Goal: Task Accomplishment & Management: Use online tool/utility

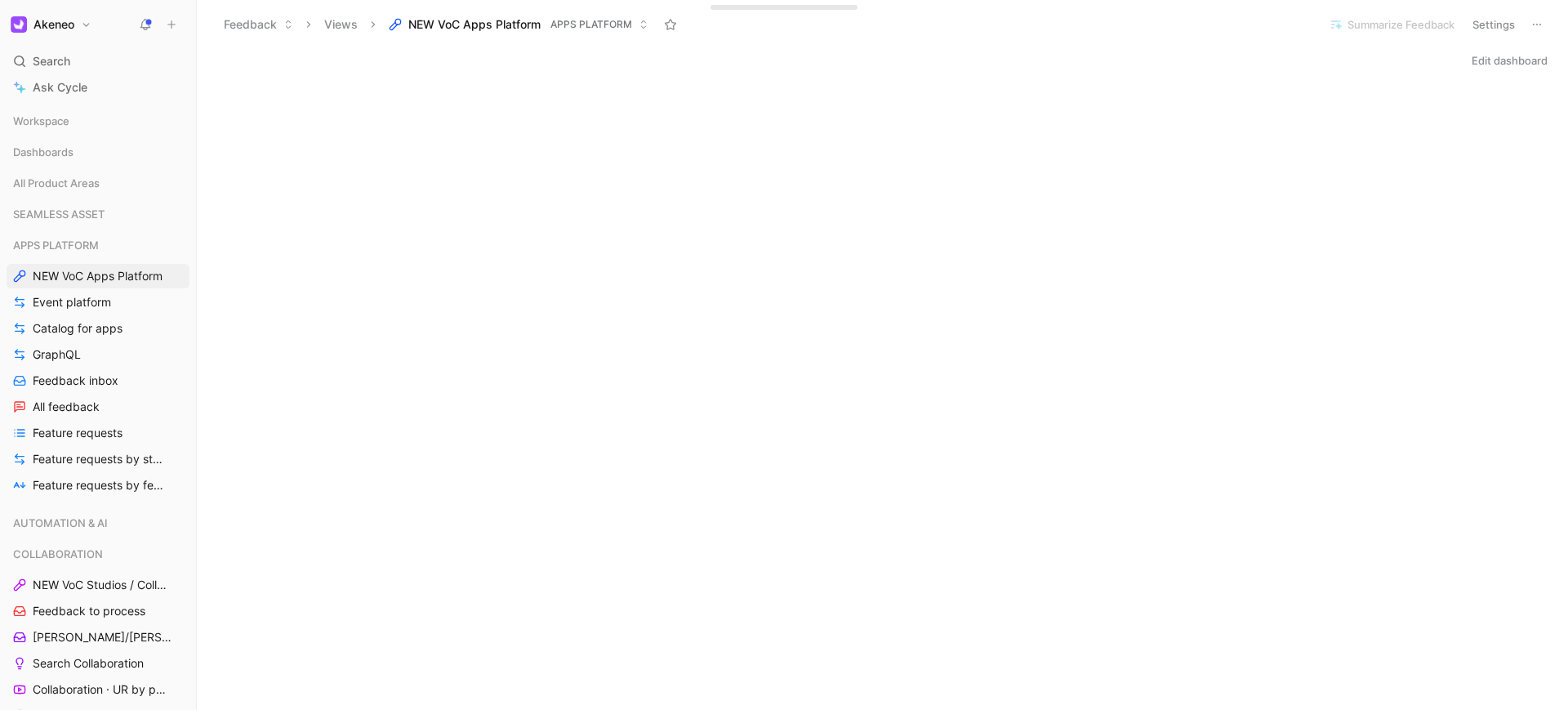
click at [171, 31] on button at bounding box center [171, 24] width 23 height 23
click at [58, 19] on h1 "Akeneo" at bounding box center [54, 24] width 41 height 15
click at [109, 69] on div "[PERSON_NAME][EMAIL_ADDRESS][DOMAIN_NAME]" at bounding box center [125, 70] width 164 height 12
click at [1540, 22] on div at bounding box center [784, 355] width 1568 height 710
click at [1535, 23] on icon at bounding box center [1536, 24] width 13 height 13
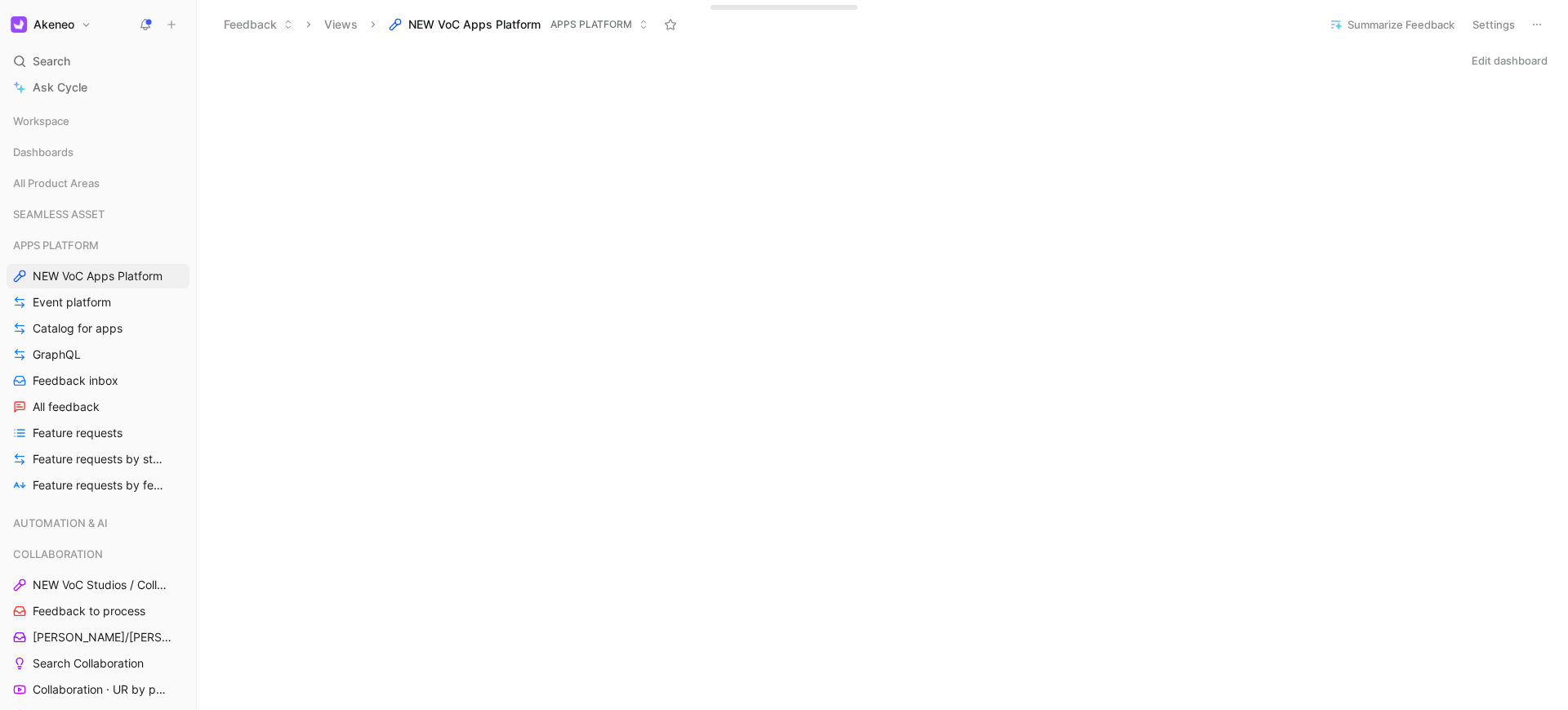
click at [1501, 27] on button "Settings" at bounding box center [1493, 24] width 57 height 23
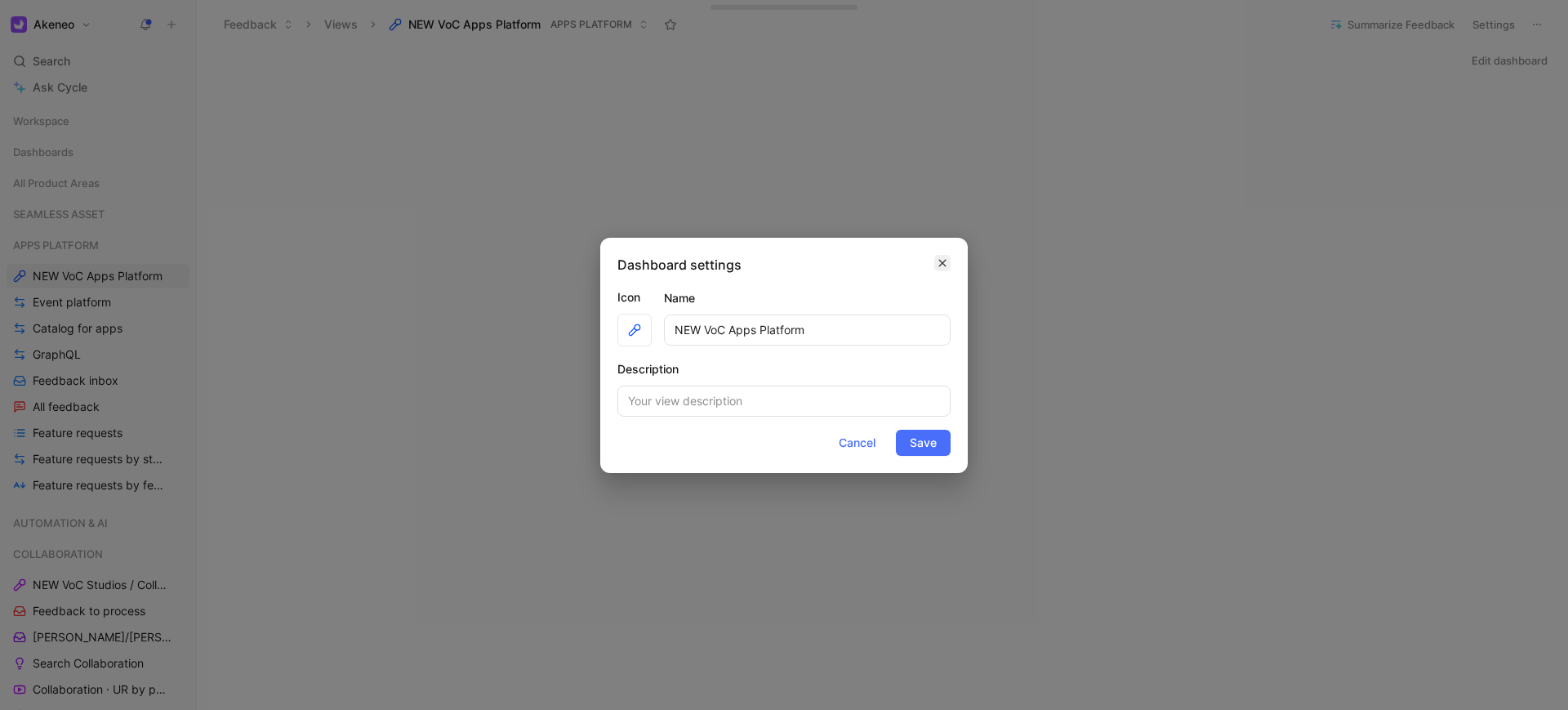
click at [940, 262] on icon "button" at bounding box center [942, 262] width 9 height 13
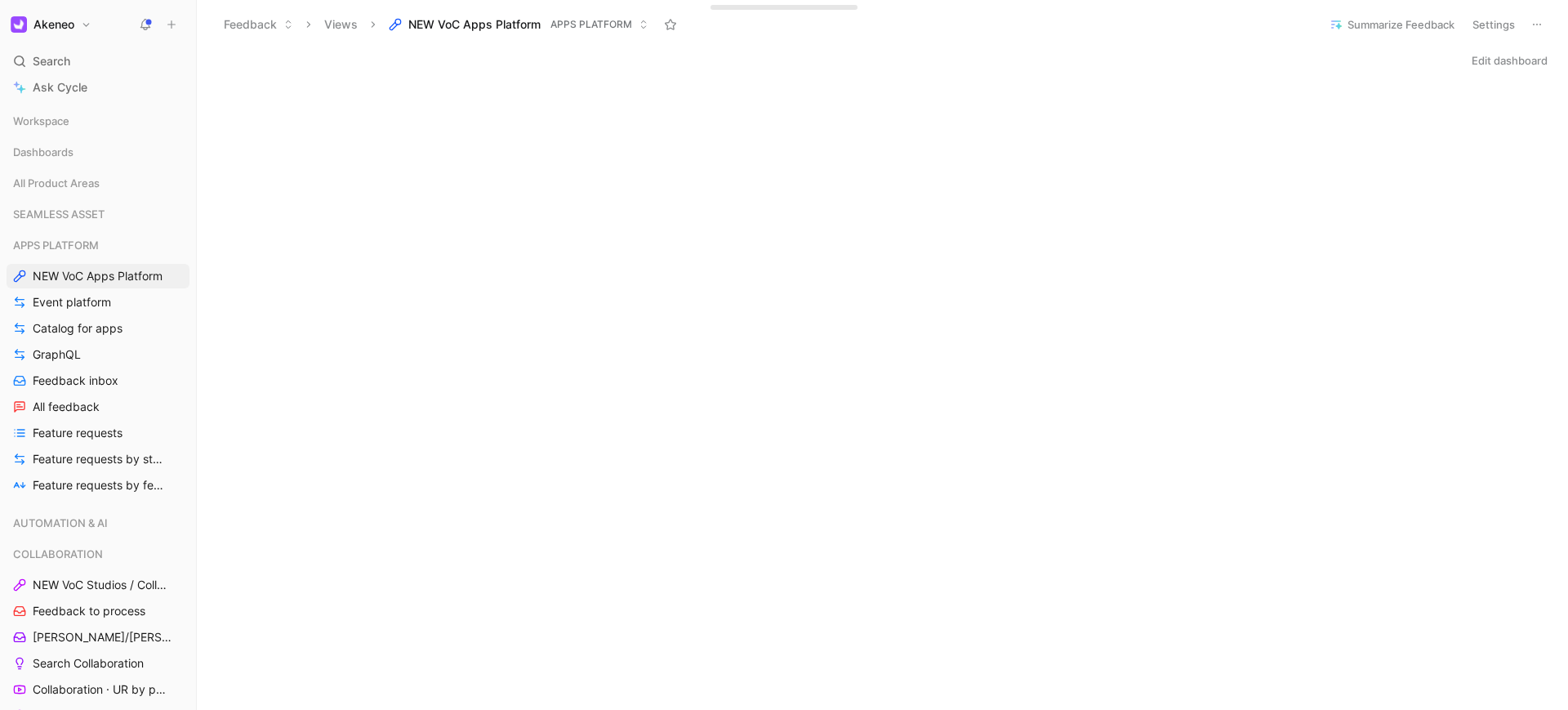
click at [84, 33] on button "Akeneo" at bounding box center [51, 24] width 89 height 23
click at [75, 113] on div "Account settings" at bounding box center [110, 105] width 201 height 27
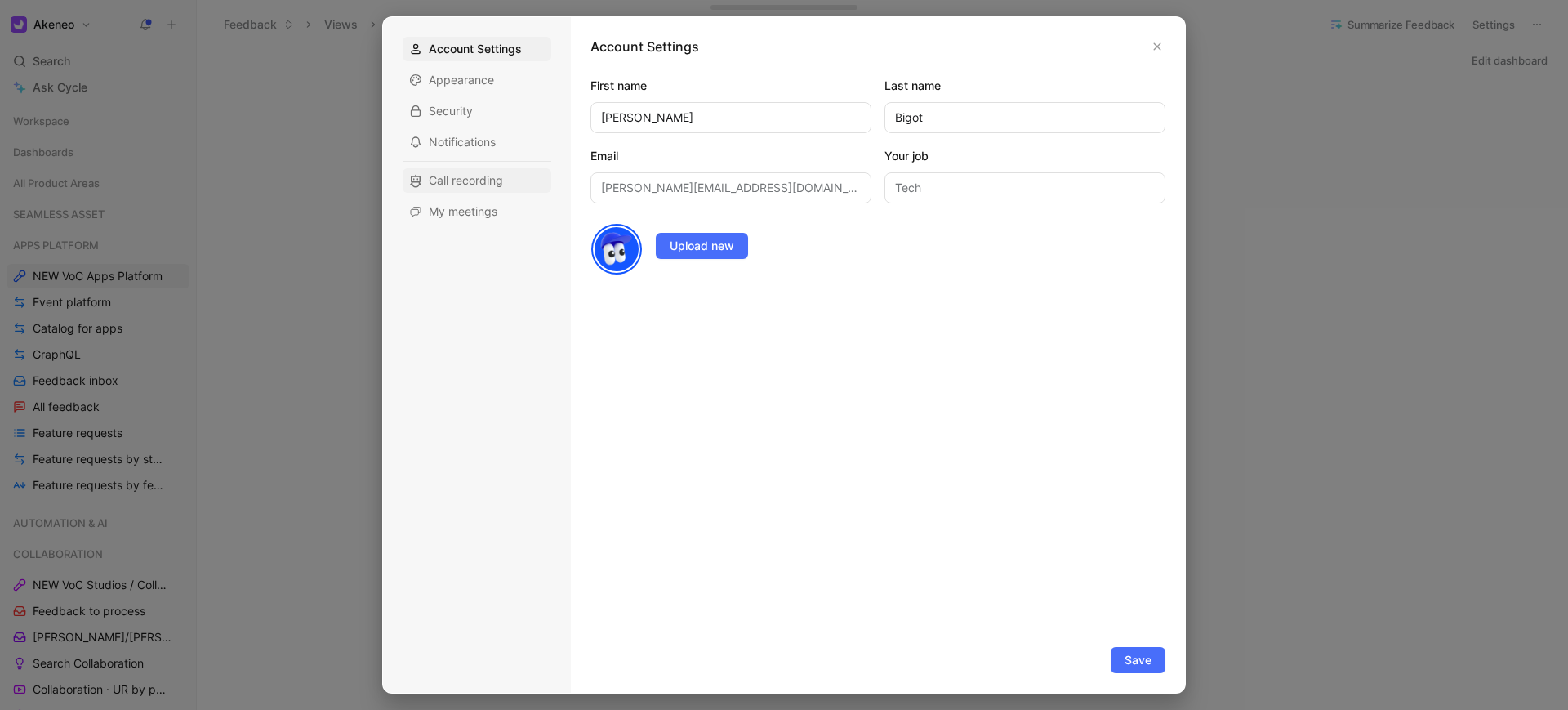
click at [465, 179] on span "Call recording" at bounding box center [466, 180] width 75 height 16
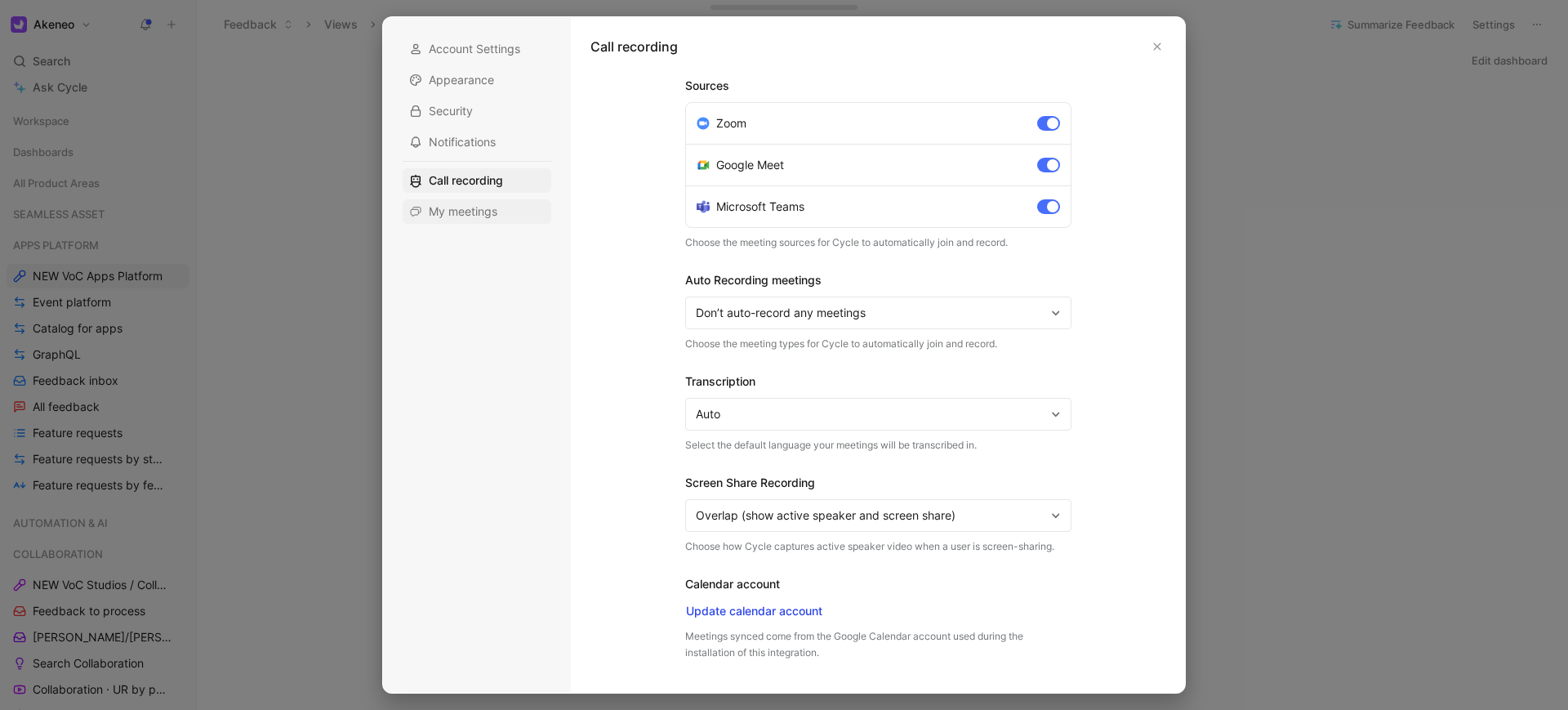
click at [493, 220] on div "My meetings" at bounding box center [477, 212] width 149 height 25
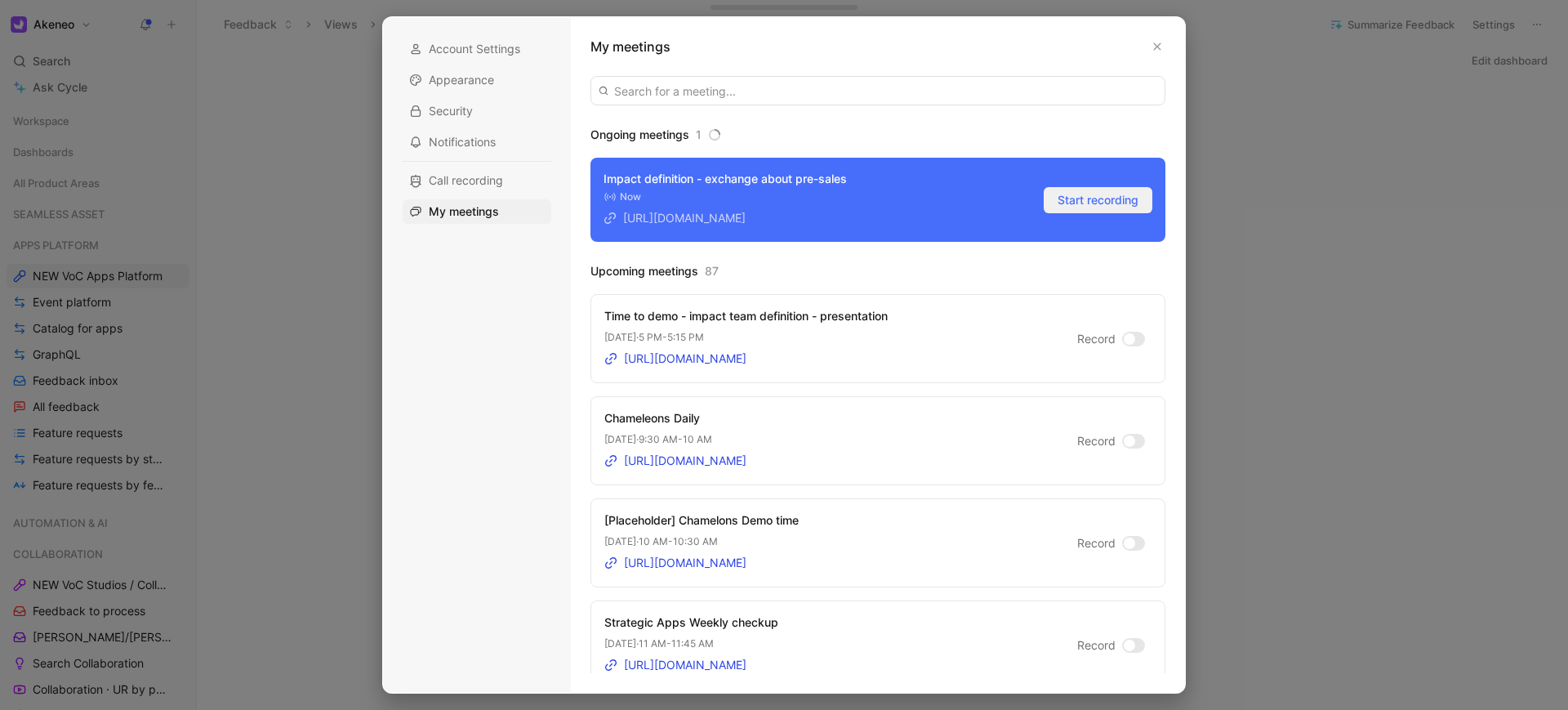
click at [1096, 200] on span "Start recording" at bounding box center [1098, 200] width 80 height 20
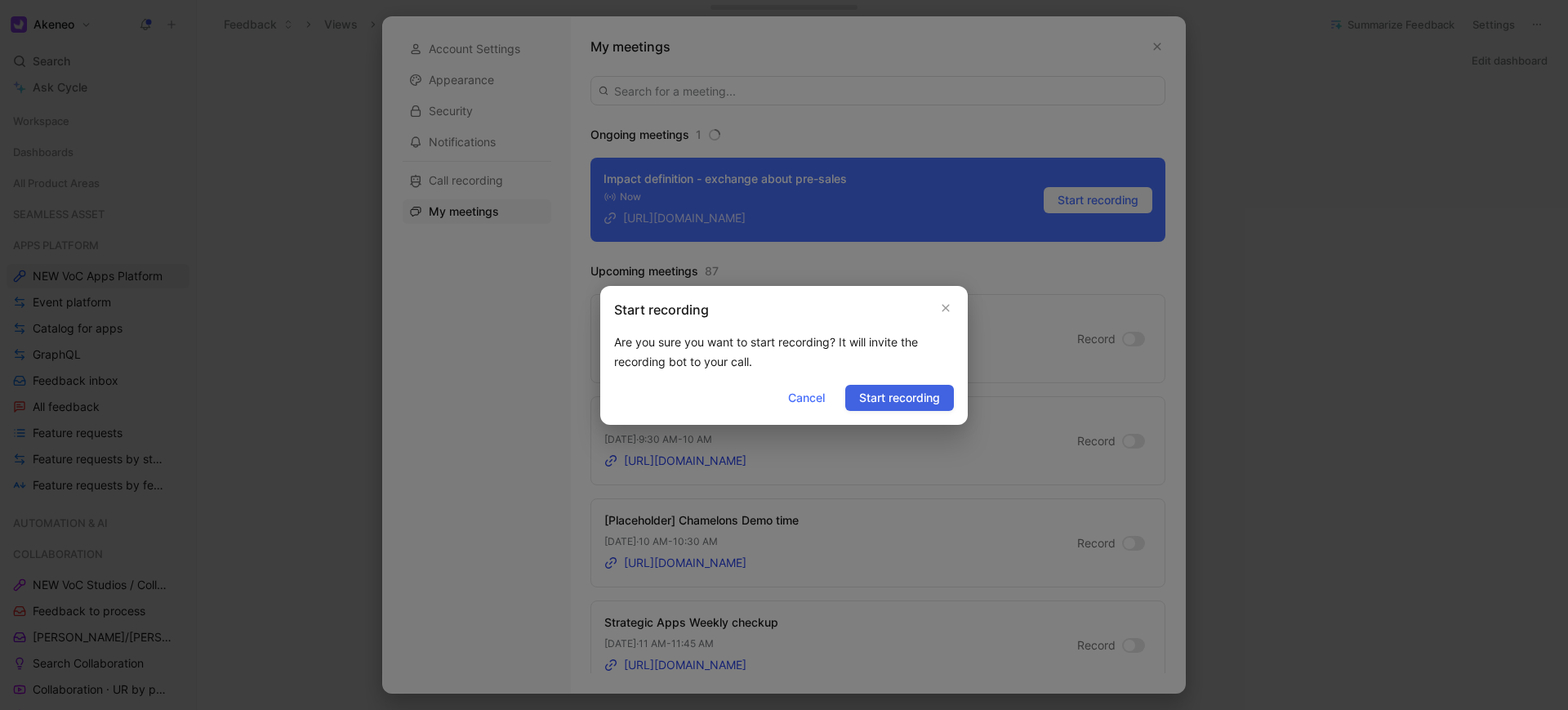
click at [909, 402] on span "Start recording" at bounding box center [899, 397] width 80 height 20
